Goal: Information Seeking & Learning: Learn about a topic

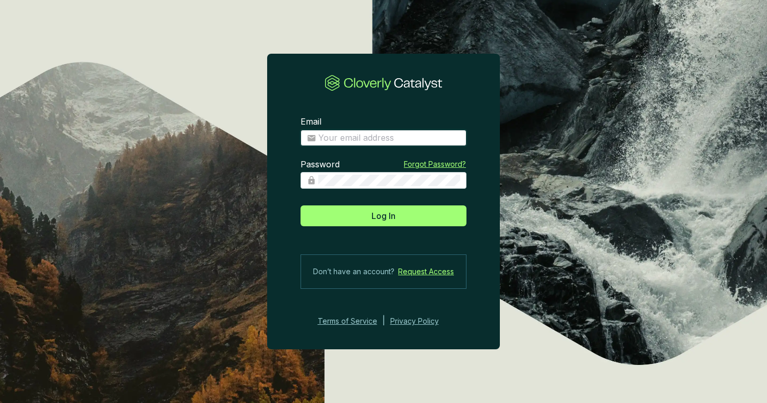
click at [334, 135] on input "Email" at bounding box center [389, 137] width 142 height 11
type input "[PERSON_NAME][EMAIL_ADDRESS][DOMAIN_NAME]"
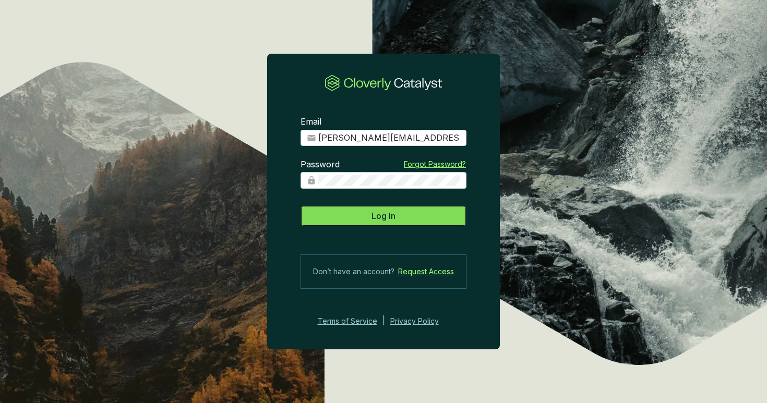
click at [399, 215] on button "Log In" at bounding box center [383, 216] width 166 height 21
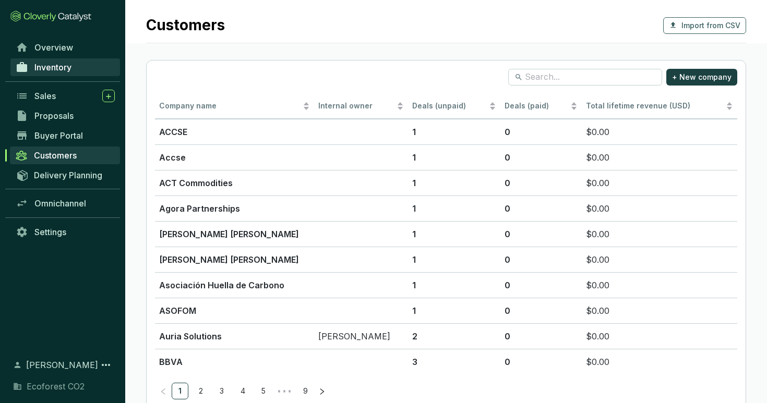
click at [64, 65] on span "Inventory" at bounding box center [52, 67] width 37 height 10
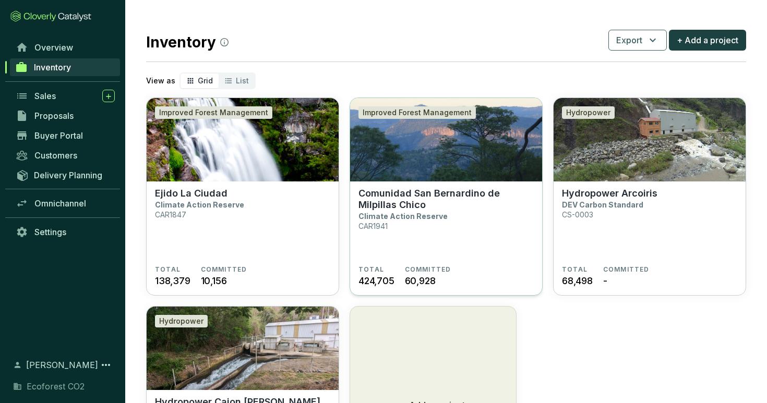
click at [407, 232] on section "Comunidad San Bernardino de Milpillas Chico Climate Action Reserve CAR1941" at bounding box center [445, 227] width 175 height 78
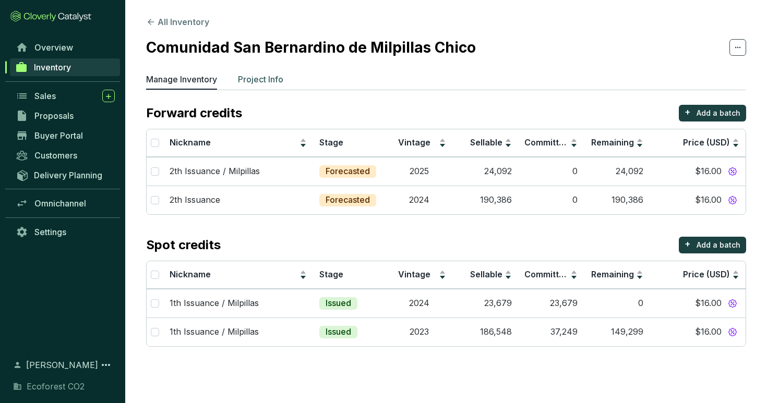
click at [266, 77] on p "Project Info" at bounding box center [260, 79] width 45 height 13
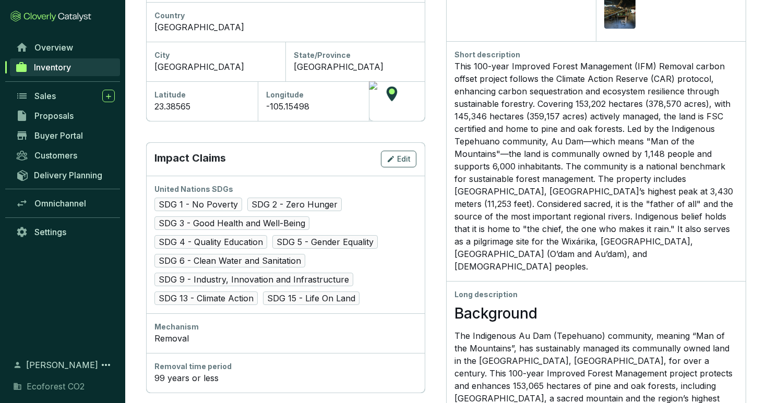
scroll to position [379, 0]
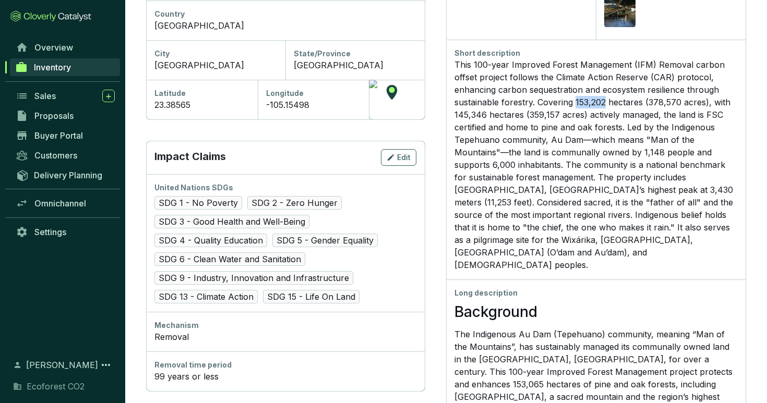
drag, startPoint x: 606, startPoint y: 103, endPoint x: 574, endPoint y: 103, distance: 31.8
click at [574, 103] on div "This 100-year Improved Forest Management (IFM) Removal carbon offset project fo…" at bounding box center [595, 164] width 283 height 213
copy div "153,202"
